Goal: Find specific page/section: Locate a particular part of the current website

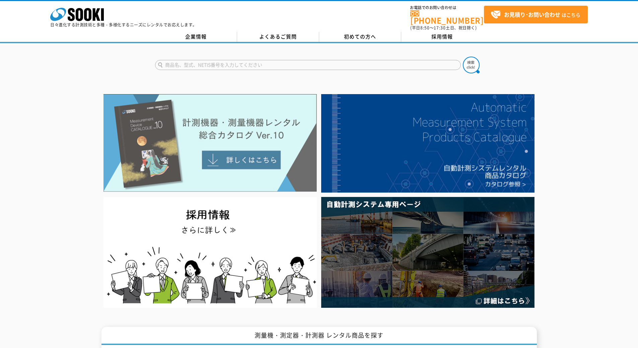
click at [171, 116] on img at bounding box center [209, 143] width 213 height 98
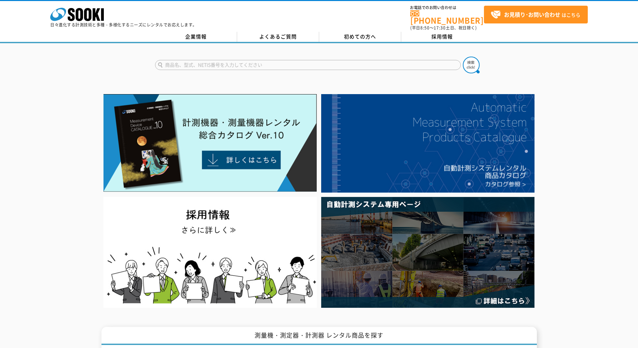
click at [247, 65] on input "text" at bounding box center [308, 65] width 306 height 10
type input "商品名、型式、NETIS番号を入力してください"
click at [413, 60] on input "text" at bounding box center [308, 65] width 306 height 10
type input "商品名、型式、NETIS番号を入力してください"
